Goal: Check status: Check status

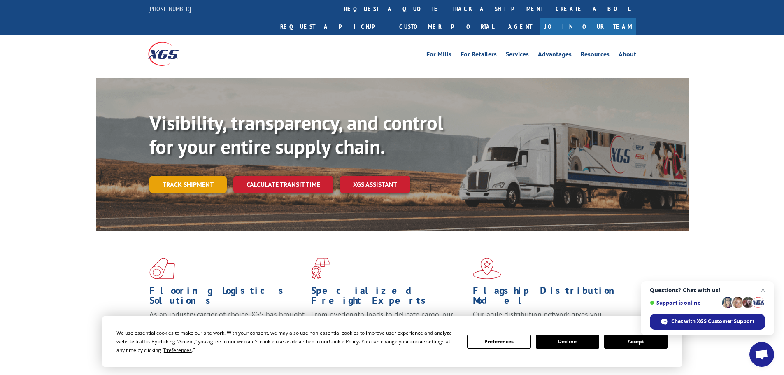
click at [179, 176] on link "Track shipment" at bounding box center [187, 184] width 77 height 17
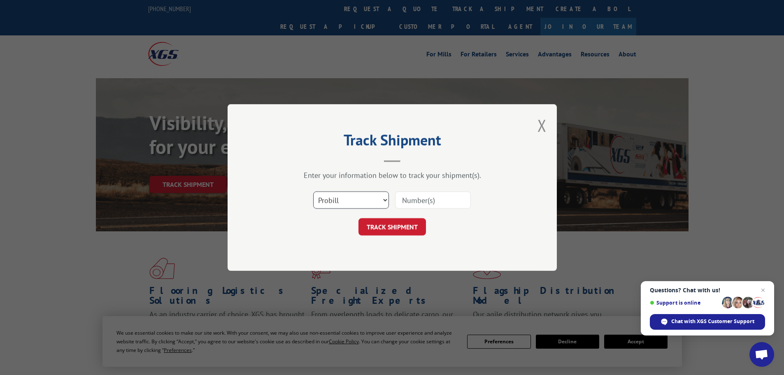
drag, startPoint x: 348, startPoint y: 207, endPoint x: 361, endPoint y: 206, distance: 12.4
click at [348, 207] on select "Select category... Probill BOL PO" at bounding box center [351, 199] width 76 height 17
click at [429, 200] on input at bounding box center [433, 199] width 76 height 17
paste input "5530723"
type input "5530723"
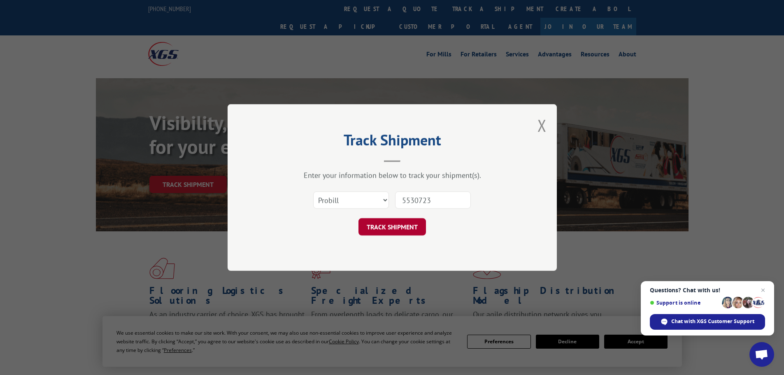
click at [398, 223] on button "TRACK SHIPMENT" at bounding box center [393, 226] width 68 height 17
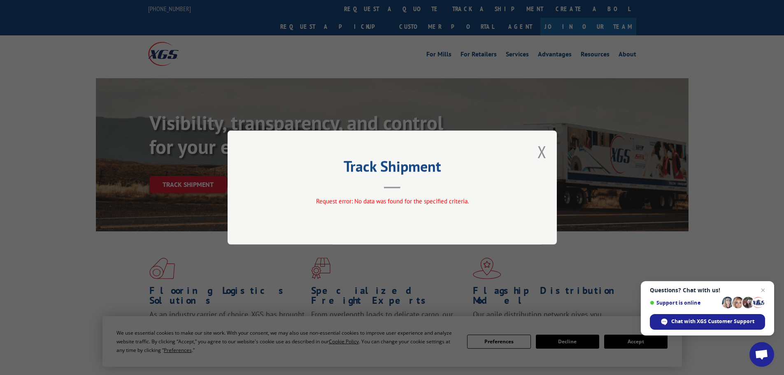
click at [351, 207] on div "Request error: No data was found for the specified criteria." at bounding box center [392, 203] width 247 height 12
click at [548, 155] on div "Track Shipment Request error: No data was found for the specified criteria." at bounding box center [392, 188] width 329 height 114
click at [539, 156] on button "Close modal" at bounding box center [542, 152] width 9 height 22
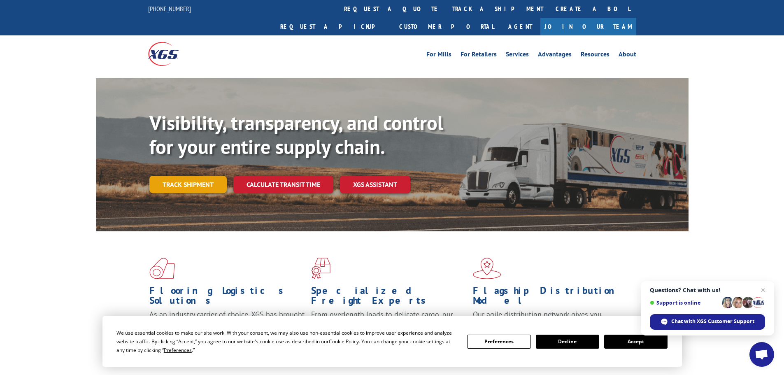
click at [178, 176] on link "Track shipment" at bounding box center [187, 184] width 77 height 17
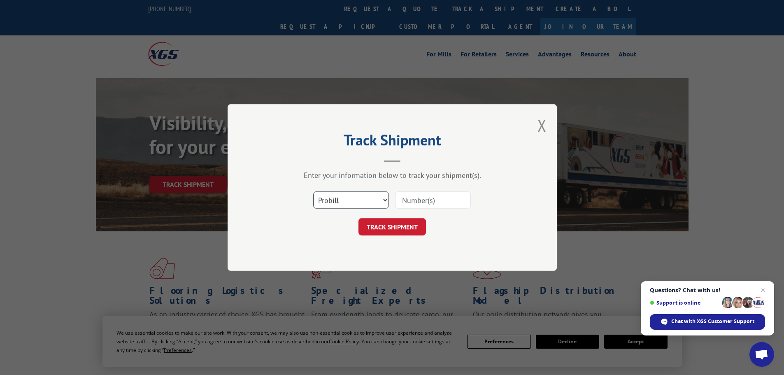
click at [325, 198] on select "Select category... Probill BOL PO" at bounding box center [351, 199] width 76 height 17
select select "bol"
click at [313, 191] on select "Select category... Probill BOL PO" at bounding box center [351, 199] width 76 height 17
click at [406, 205] on input at bounding box center [433, 199] width 76 height 17
paste input "5530723"
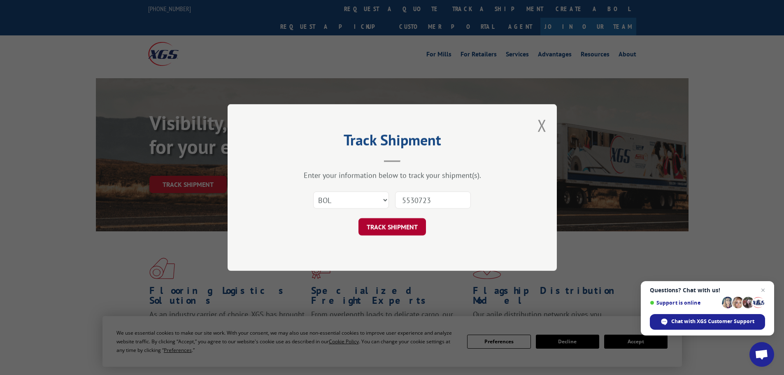
type input "5530723"
click at [398, 223] on button "TRACK SHIPMENT" at bounding box center [393, 226] width 68 height 17
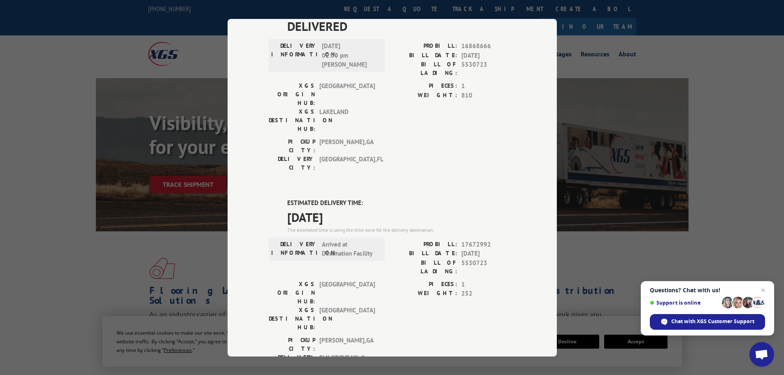
scroll to position [82, 0]
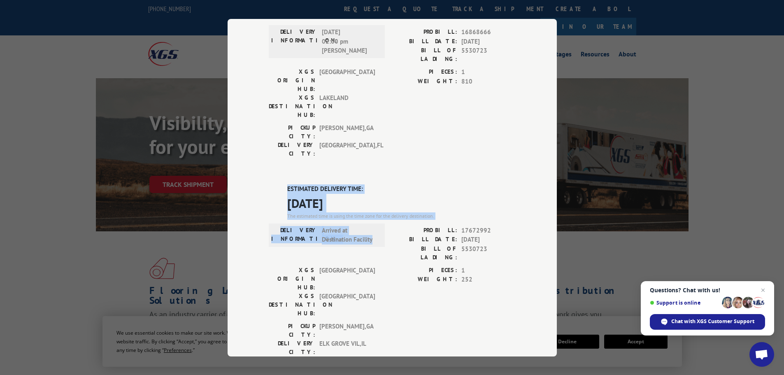
drag, startPoint x: 280, startPoint y: 146, endPoint x: 371, endPoint y: 198, distance: 104.0
click at [371, 198] on div "DELIVERED DELIVERY INFORMATION: 03/03/2025 02:00 pm MIKE PROBILL: 16868666 BILL…" at bounding box center [392, 253] width 247 height 500
copy div "ESTIMATED DELIVERY TIME: 10/07/2025 The estimated time is using the time zone f…"
